Goal: Obtain resource: Obtain resource

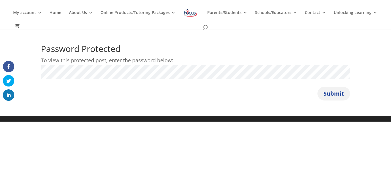
click at [341, 93] on button "Submit" at bounding box center [333, 94] width 33 height 14
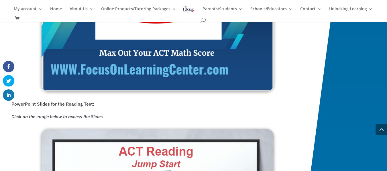
scroll to position [674, 0]
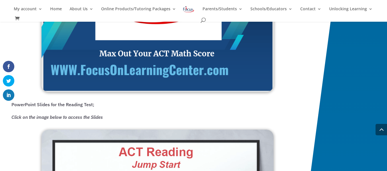
click at [189, 92] on img at bounding box center [157, 26] width 232 height 131
